Goal: Task Accomplishment & Management: Manage account settings

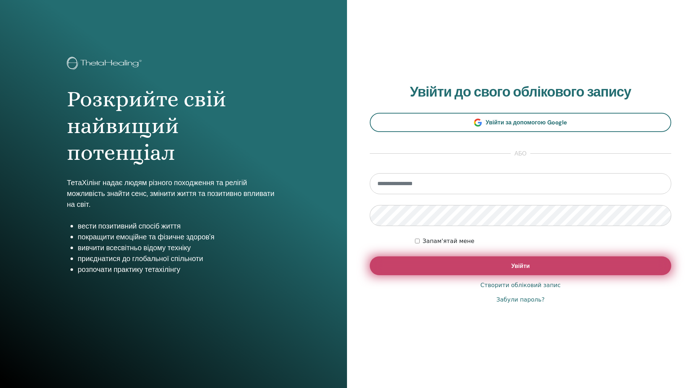
type input "**********"
click at [525, 268] on font "Увійти" at bounding box center [520, 266] width 18 height 8
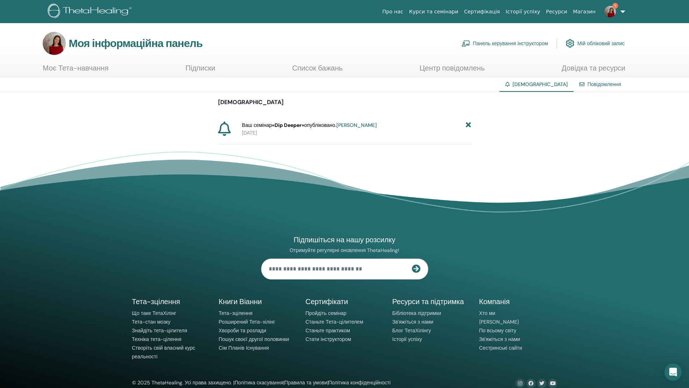
click at [292, 127] on font "«Dip Deeper»" at bounding box center [288, 125] width 32 height 7
click at [264, 127] on font "Ваш семінар" at bounding box center [257, 125] width 30 height 7
click at [321, 122] on font "опубліковано." at bounding box center [320, 125] width 32 height 7
click at [612, 9] on img at bounding box center [610, 12] width 12 height 12
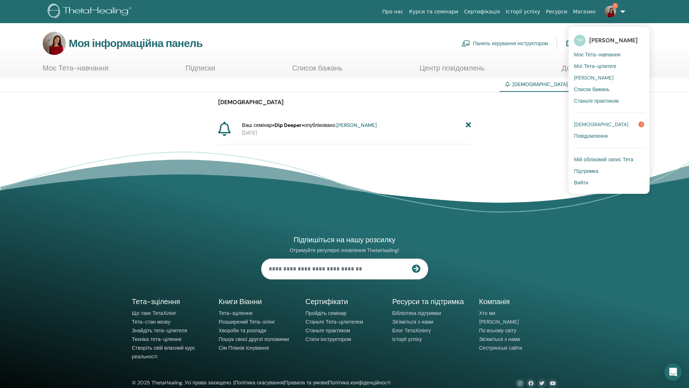
click at [591, 124] on font "[DEMOGRAPHIC_DATA]" at bounding box center [601, 124] width 54 height 7
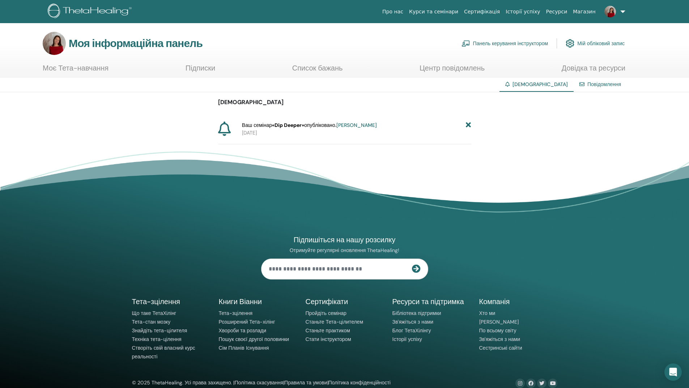
click at [108, 47] on font "Моя інформаційна панель" at bounding box center [136, 43] width 134 height 14
click at [57, 44] on img at bounding box center [54, 43] width 23 height 23
click at [285, 125] on font "«Dip Deeper»" at bounding box center [288, 125] width 32 height 7
click at [493, 44] on font "Панель керування інструктором" at bounding box center [510, 44] width 75 height 7
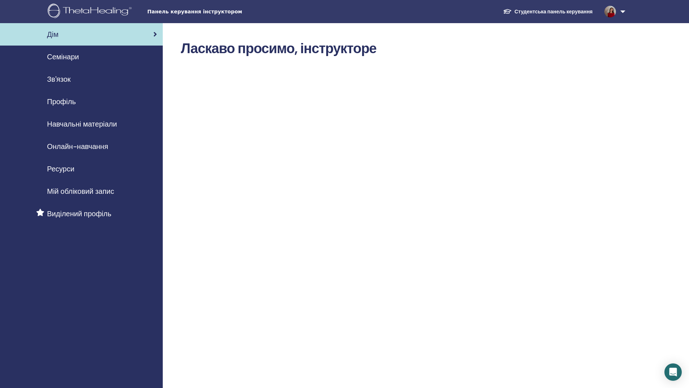
click at [79, 55] on font "Семінари" at bounding box center [63, 56] width 32 height 9
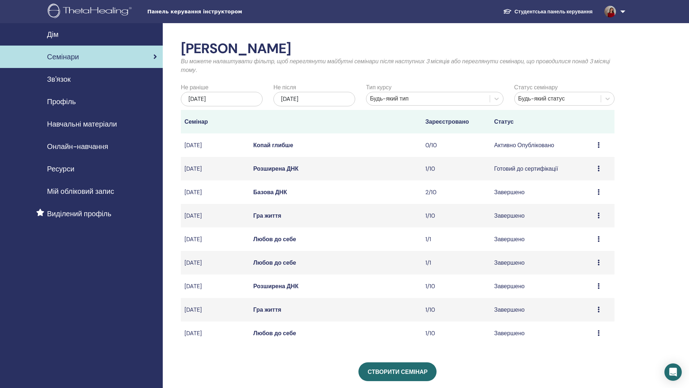
click at [270, 145] on font "Копай глибше" at bounding box center [273, 145] width 40 height 8
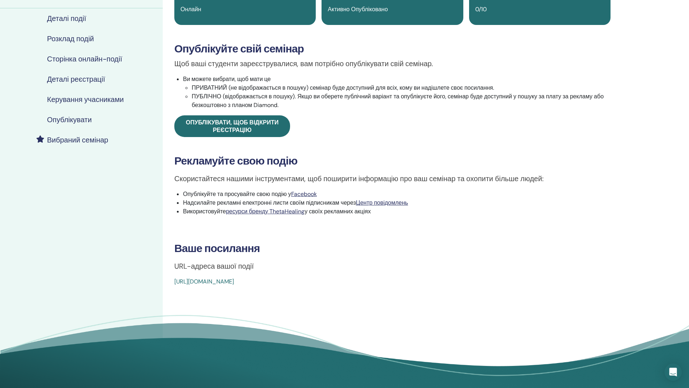
scroll to position [36, 0]
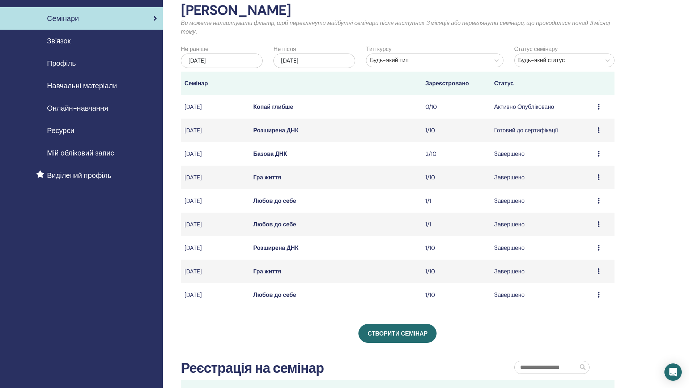
scroll to position [36, 0]
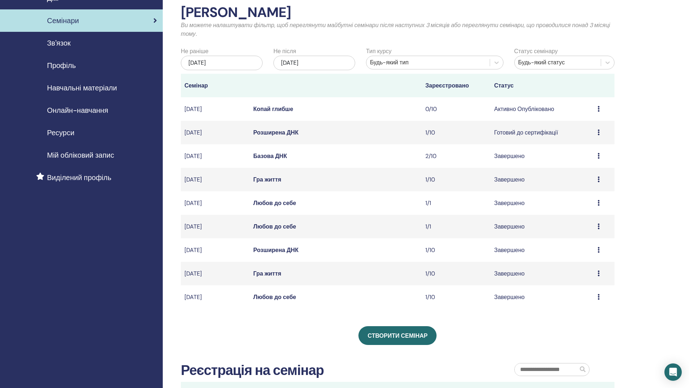
click at [268, 108] on font "Копай глибше" at bounding box center [273, 109] width 40 height 8
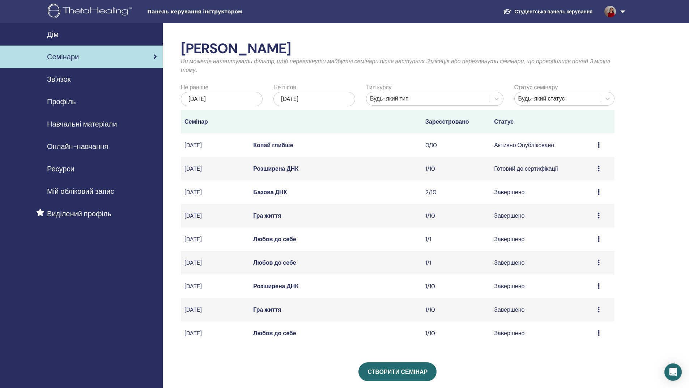
click at [600, 144] on div "Попередній перегляд Редагувати Учасники Скасувати" at bounding box center [603, 145] width 13 height 9
click at [590, 160] on font "Редагувати" at bounding box center [581, 161] width 30 height 8
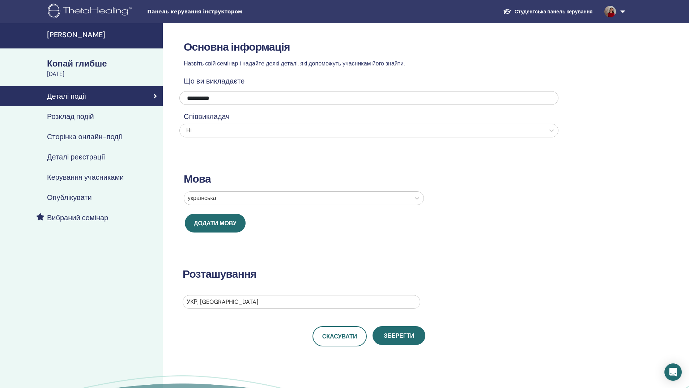
click at [90, 118] on font "Розклад подій" at bounding box center [70, 116] width 47 height 9
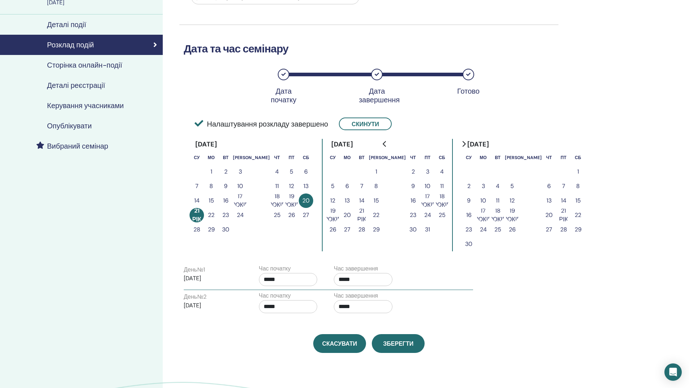
scroll to position [72, 0]
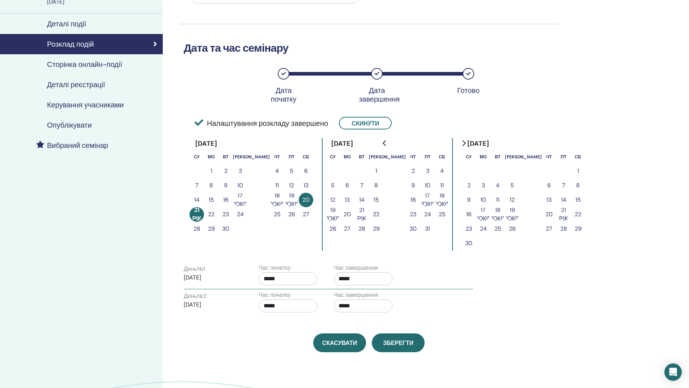
click at [354, 307] on input "*****" at bounding box center [363, 305] width 59 height 13
click at [373, 347] on font "▼" at bounding box center [370, 345] width 4 height 7
click at [372, 326] on font "▲" at bounding box center [370, 324] width 4 height 7
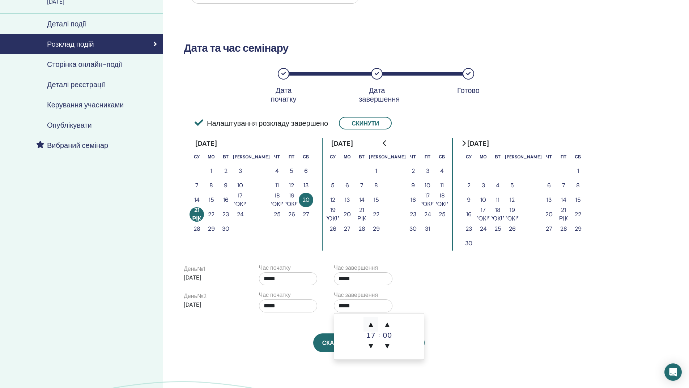
click at [372, 326] on font "▲" at bounding box center [370, 324] width 4 height 7
click at [412, 325] on td "▲ 18 років ▼ : ▲ 00 ▼" at bounding box center [379, 340] width 90 height 53
click at [372, 325] on font "▲" at bounding box center [370, 324] width 4 height 7
click at [370, 351] on span "▼" at bounding box center [370, 353] width 14 height 14
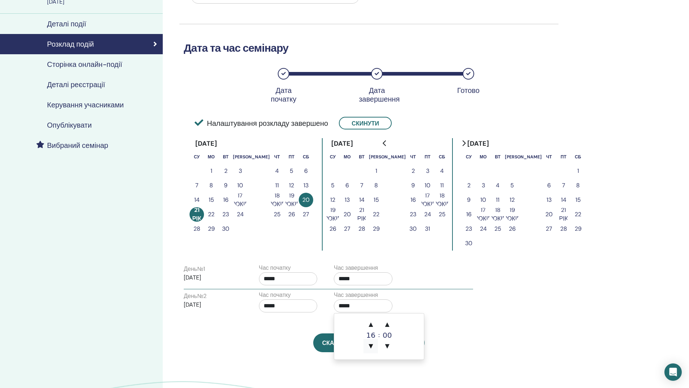
click at [370, 351] on span "▼" at bounding box center [370, 346] width 14 height 14
type input "*****"
click at [448, 305] on div "День №2 ​ 21.09.2025 Час початку ***** Час завершення *****" at bounding box center [328, 303] width 300 height 25
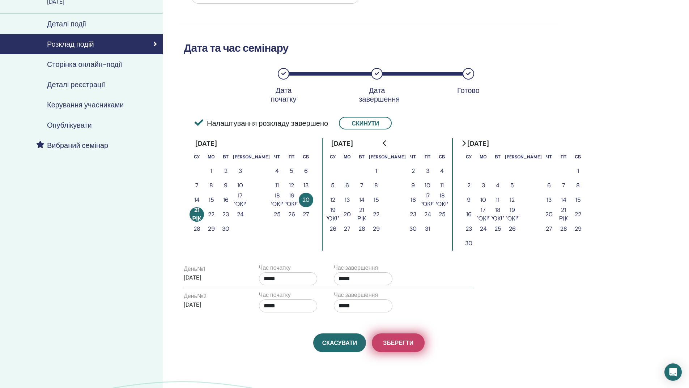
click at [404, 340] on font "Зберегти" at bounding box center [398, 343] width 30 height 8
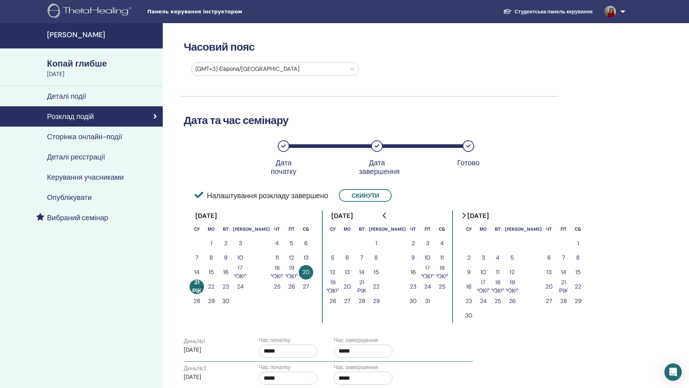
click at [80, 138] on font "Сторінка онлайн-події" at bounding box center [84, 136] width 75 height 9
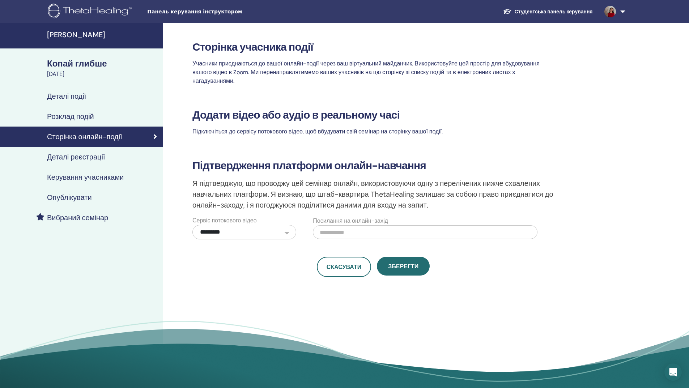
click at [79, 162] on font "Деталі реєстрації" at bounding box center [76, 156] width 58 height 9
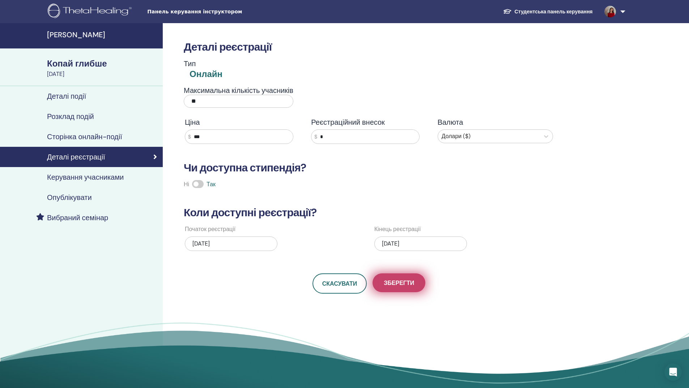
click at [385, 280] on font "Зберегти" at bounding box center [399, 283] width 30 height 8
click at [52, 31] on font "[PERSON_NAME]" at bounding box center [76, 34] width 58 height 9
